Goal: Book appointment/travel/reservation

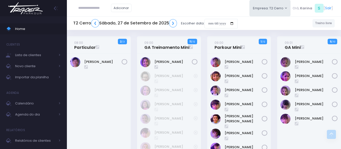
scroll to position [555, 0]
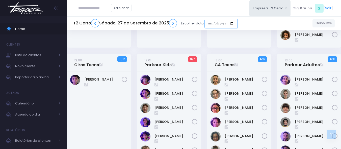
click at [221, 22] on input "date" at bounding box center [220, 24] width 33 height 10
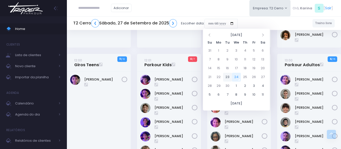
click at [225, 79] on td "23" at bounding box center [227, 77] width 9 height 9
type input "**********"
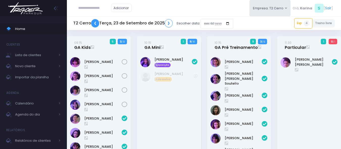
click at [96, 23] on link "❮" at bounding box center [95, 23] width 8 height 8
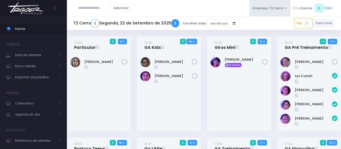
click at [174, 24] on link "❯" at bounding box center [175, 23] width 8 height 8
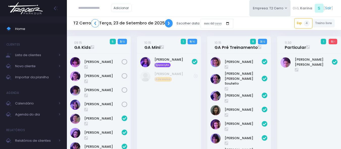
click at [169, 22] on link "❯" at bounding box center [169, 23] width 8 height 8
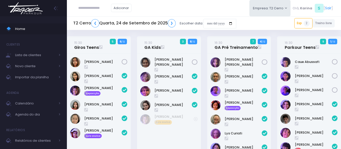
click at [183, 11] on div "Adicionar Empresa: T2 Cerro T1 Faria T2 Cerro T3 Santana T4 Pompeia" at bounding box center [204, 8] width 274 height 16
click at [93, 23] on link "❮" at bounding box center [95, 23] width 8 height 8
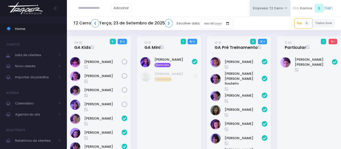
click at [317, 110] on div "[PERSON_NAME] [PERSON_NAME]" at bounding box center [309, 134] width 64 height 160
